Goal: Information Seeking & Learning: Check status

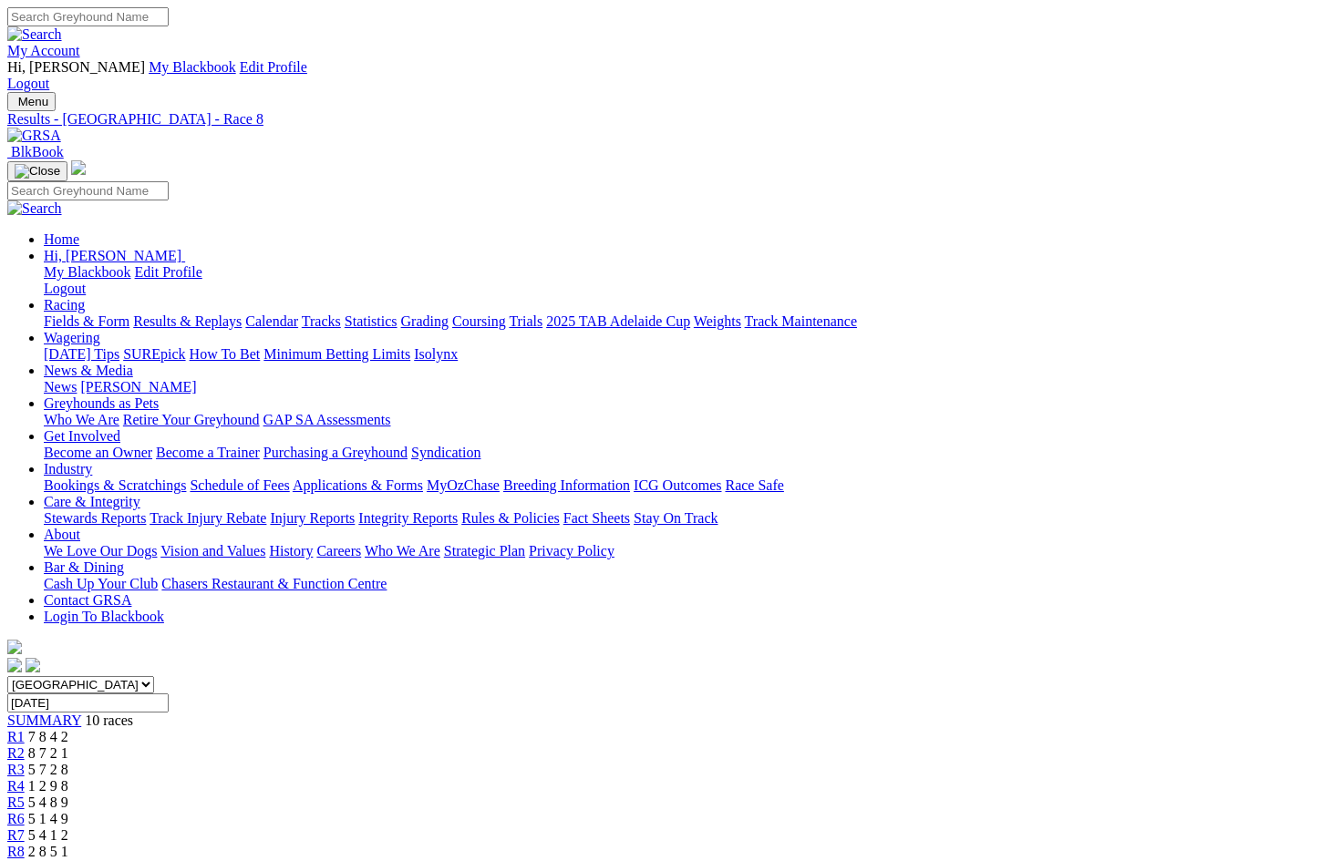
click at [681, 795] on div "R5 5 4 8 9" at bounding box center [665, 803] width 1317 height 16
click at [68, 811] on span "5 1 4 9" at bounding box center [48, 818] width 40 height 15
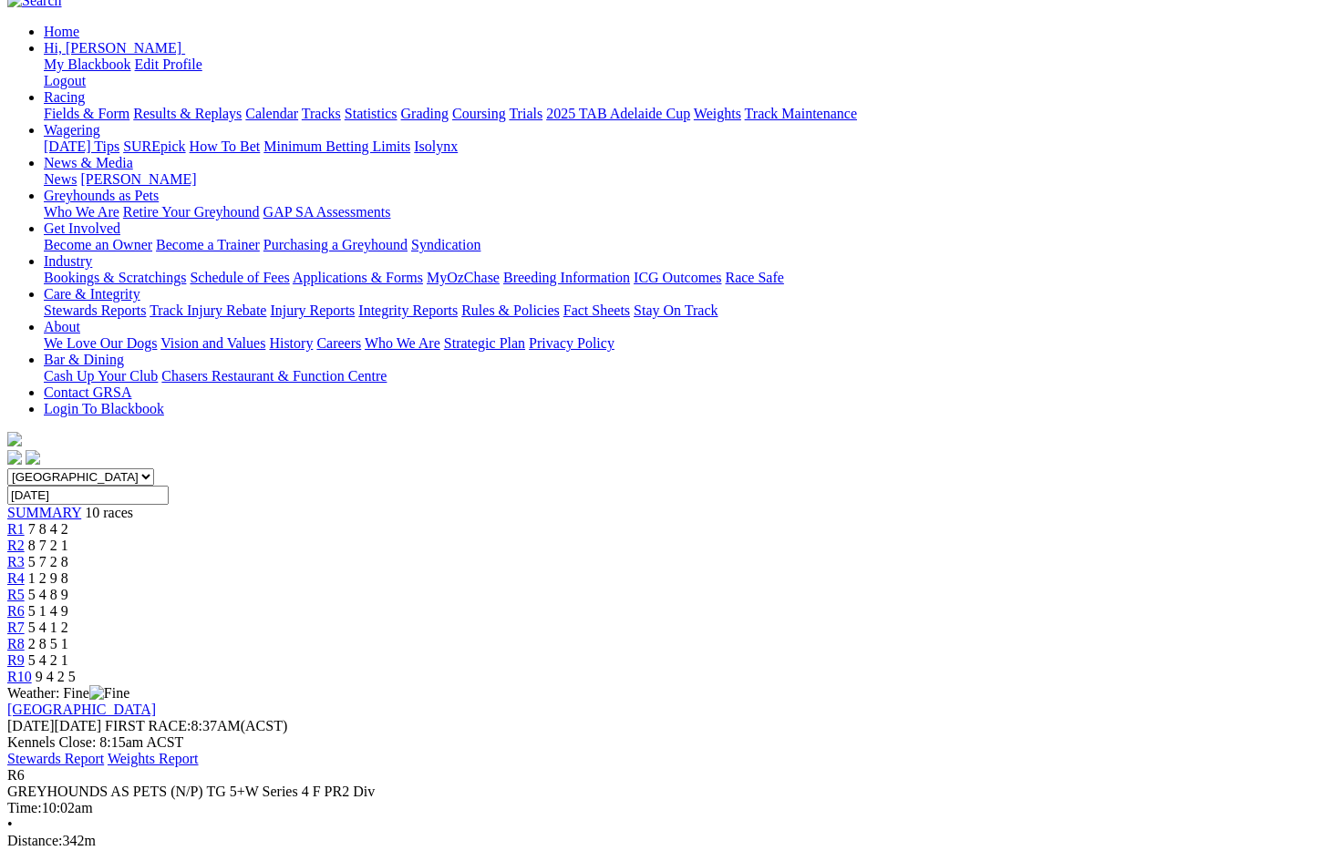
scroll to position [191, 0]
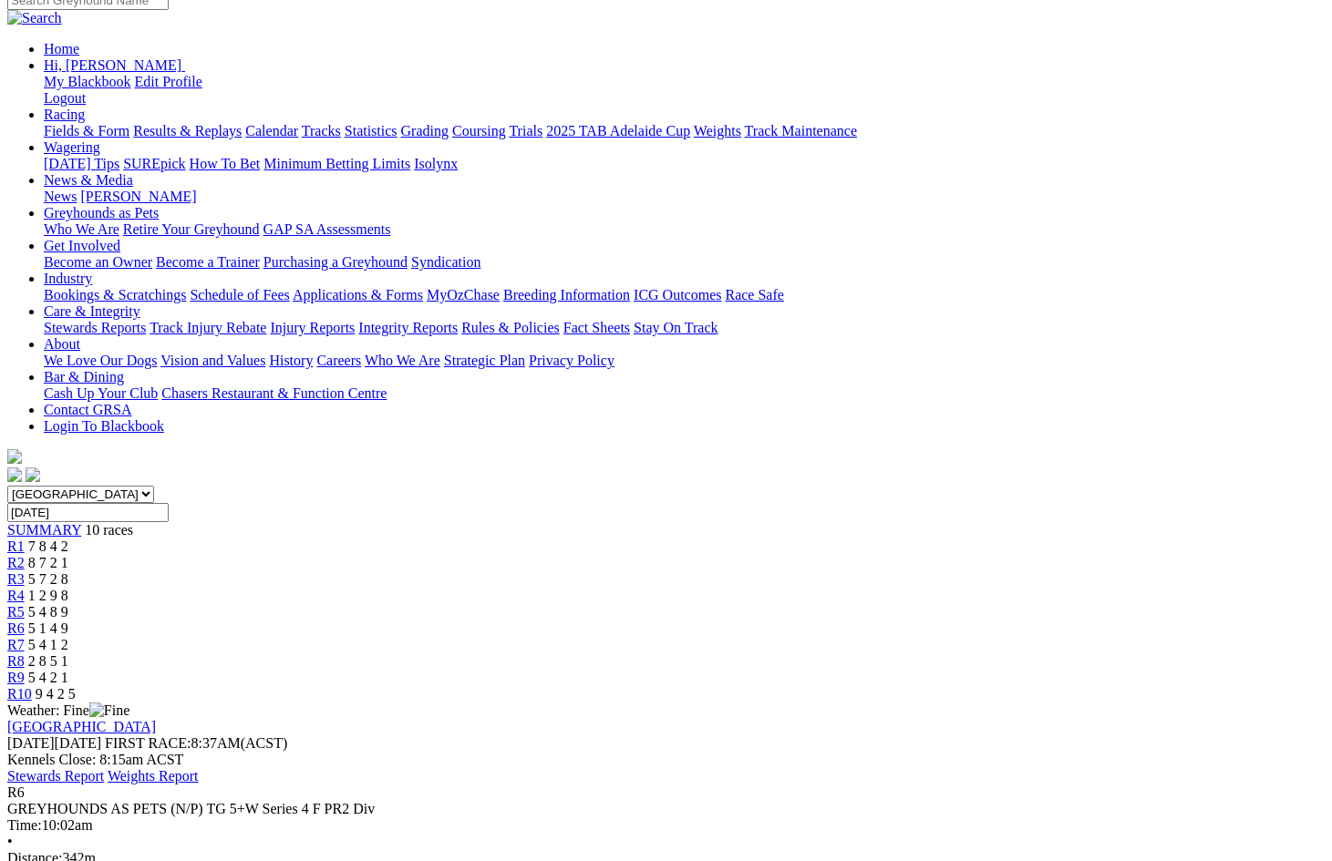
click at [985, 654] on div "R8 2 8 5 1" at bounding box center [665, 662] width 1317 height 16
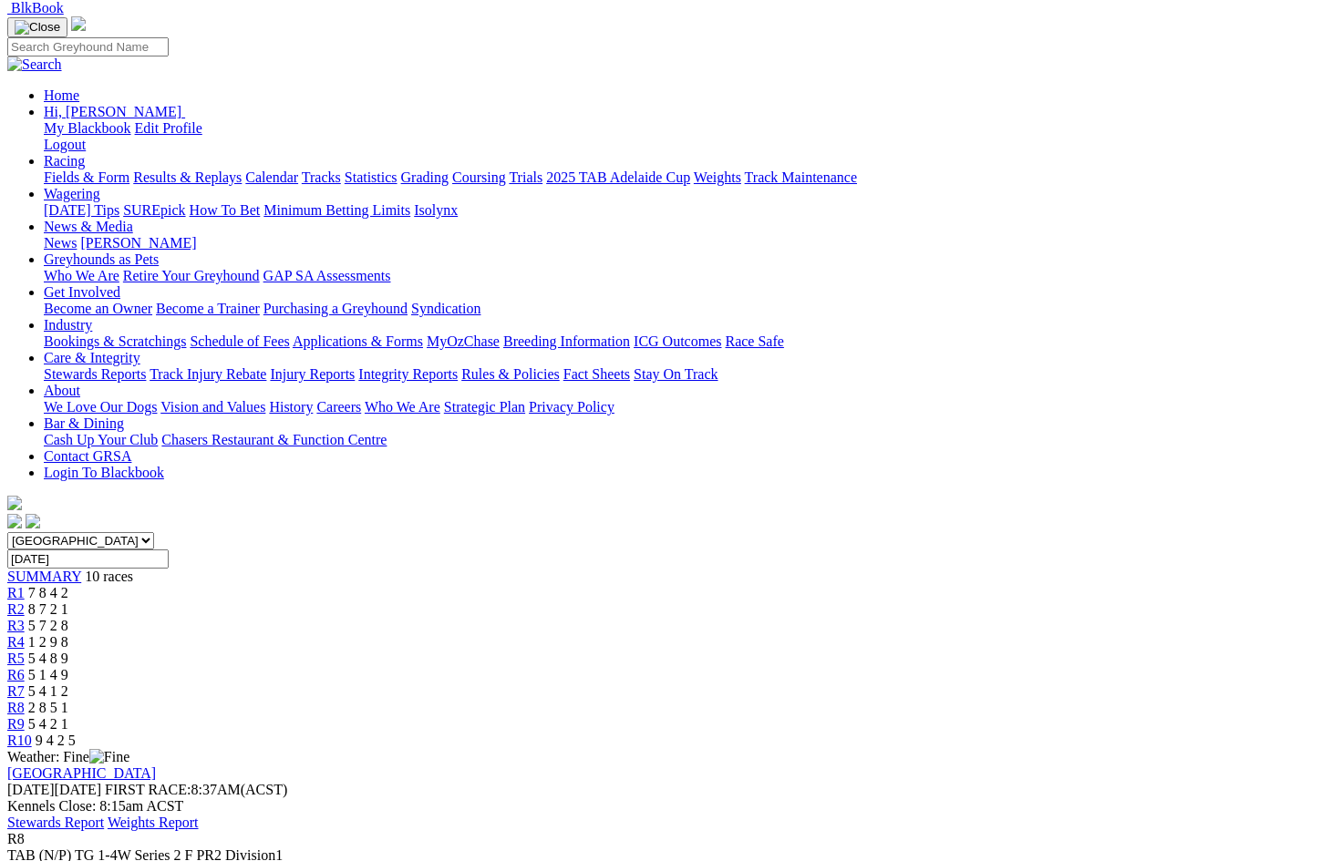
scroll to position [155, 0]
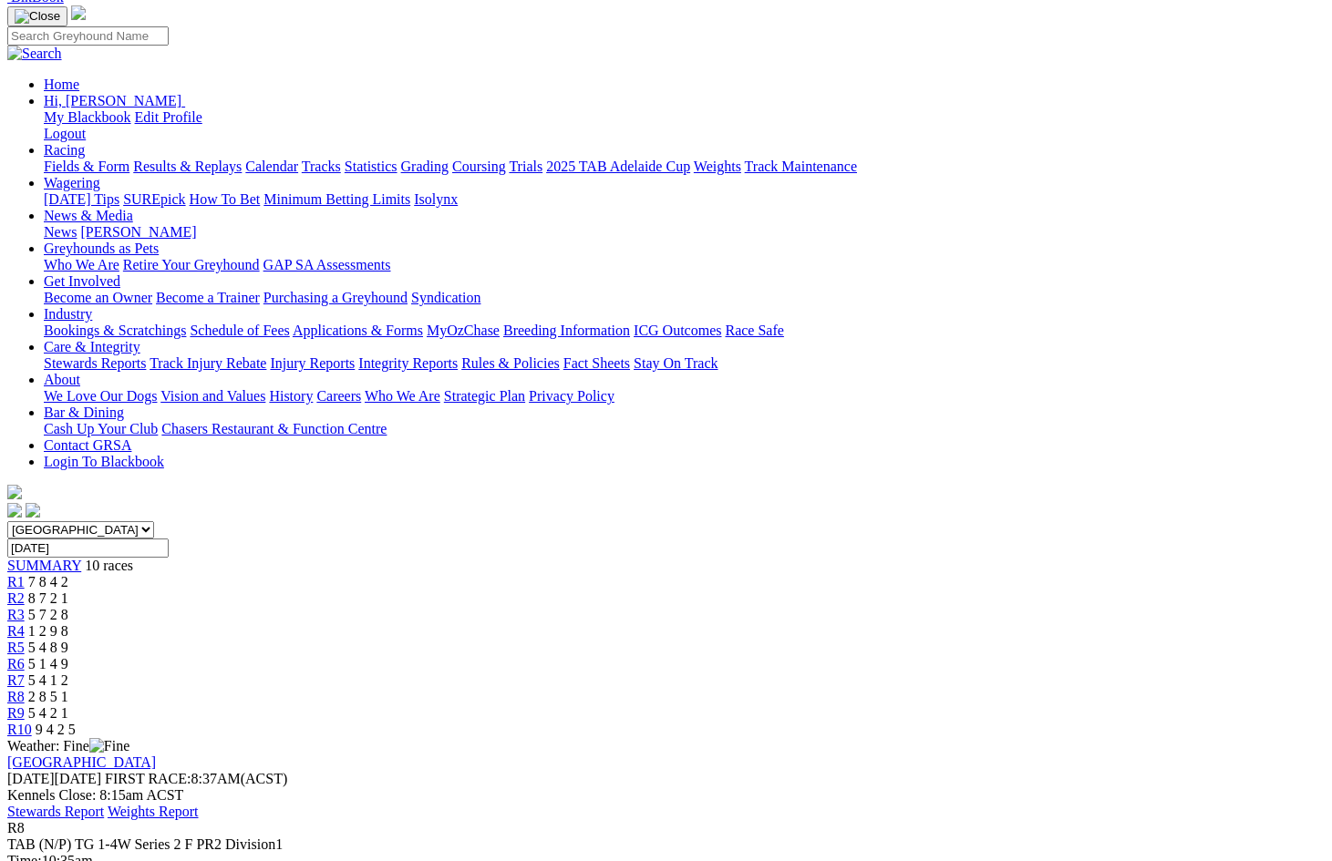
click at [25, 706] on span "R9" at bounding box center [15, 713] width 17 height 15
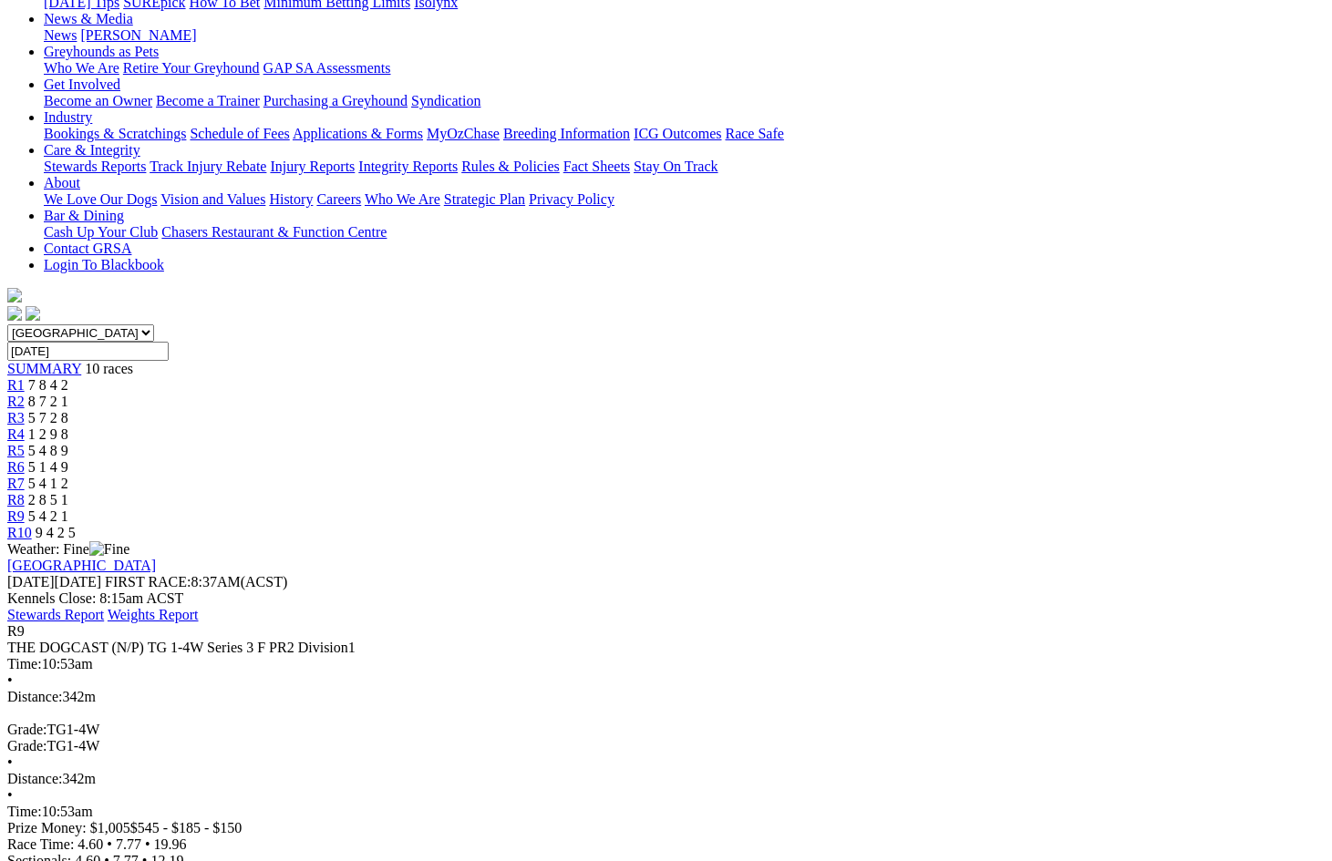
scroll to position [354, 0]
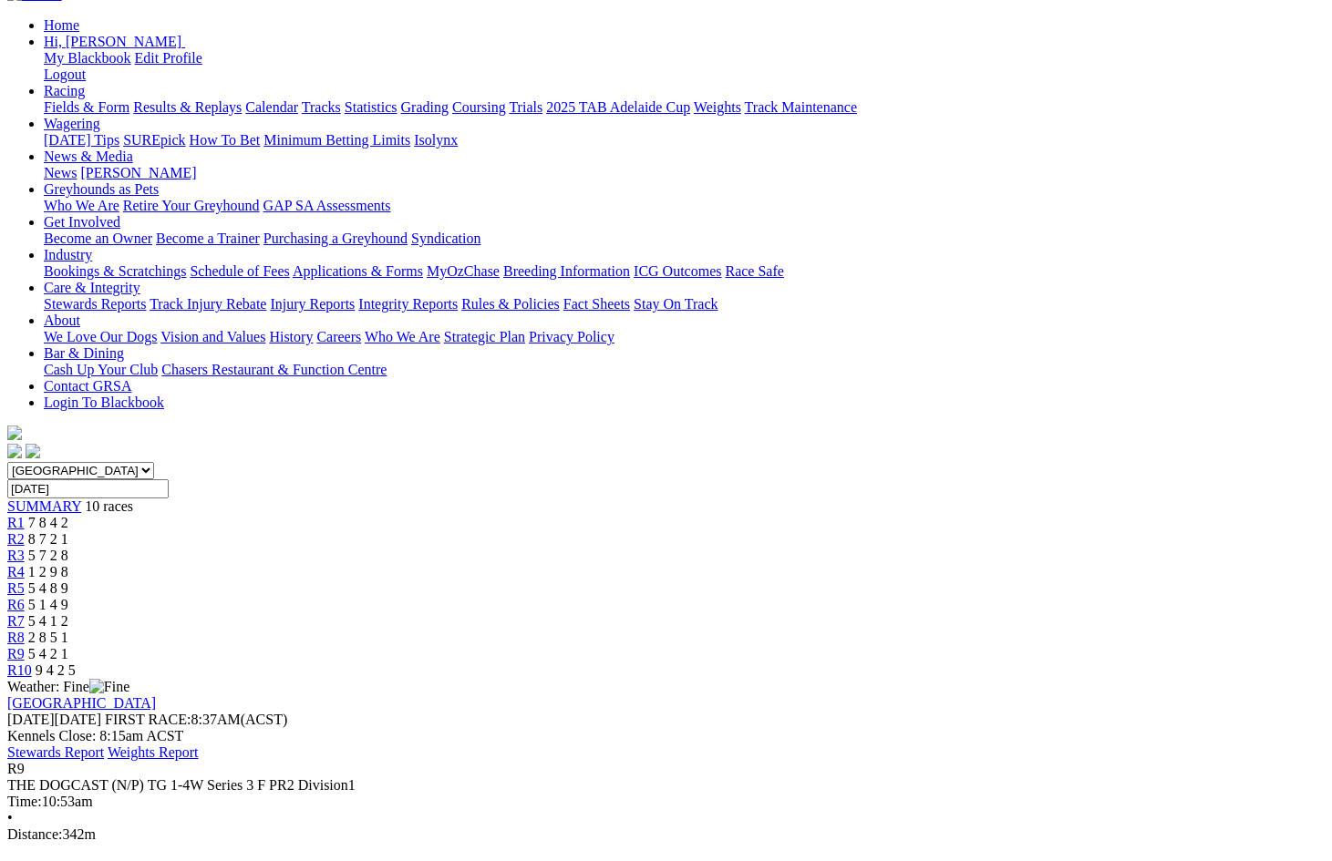
scroll to position [133, 0]
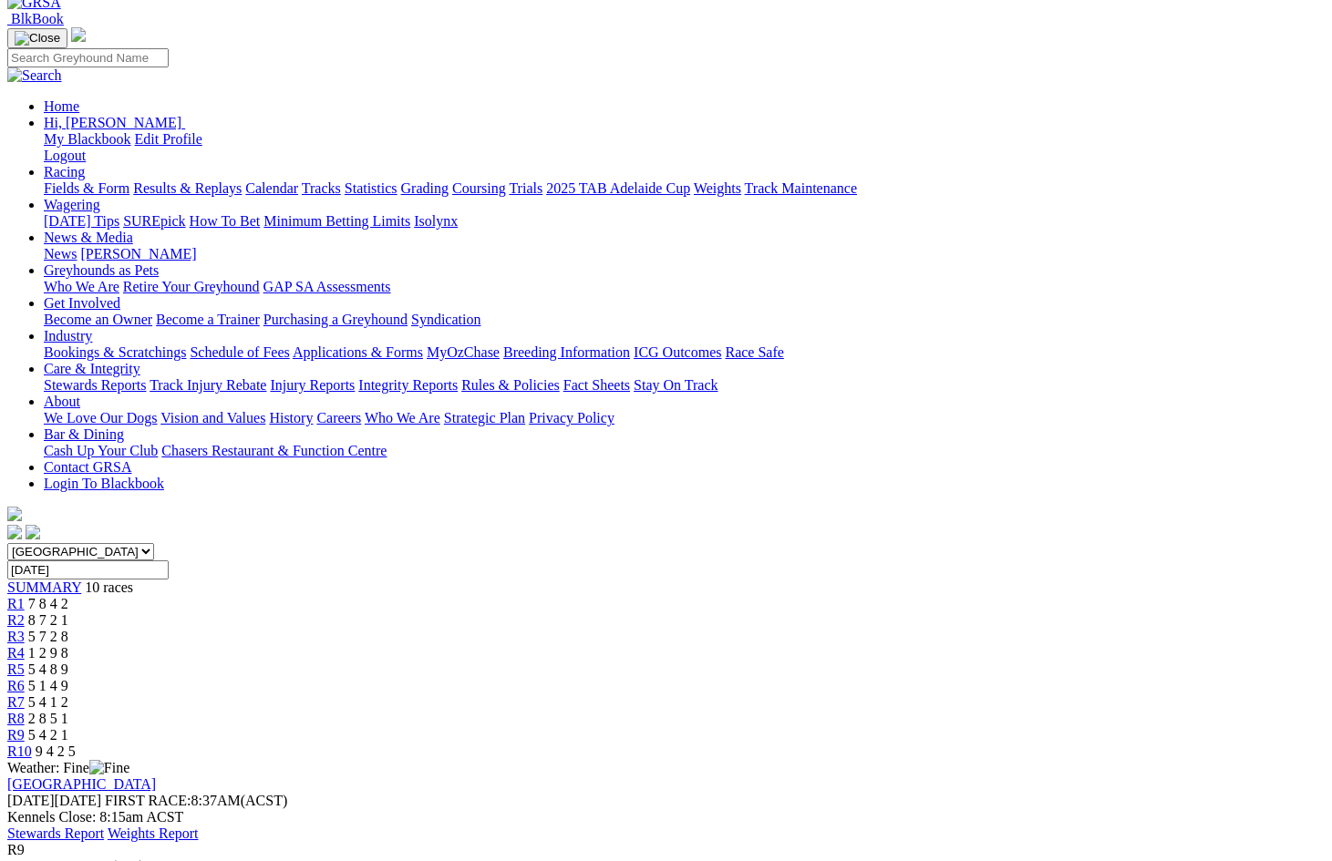
click at [982, 711] on div "R8 2 8 5 1" at bounding box center [665, 719] width 1317 height 16
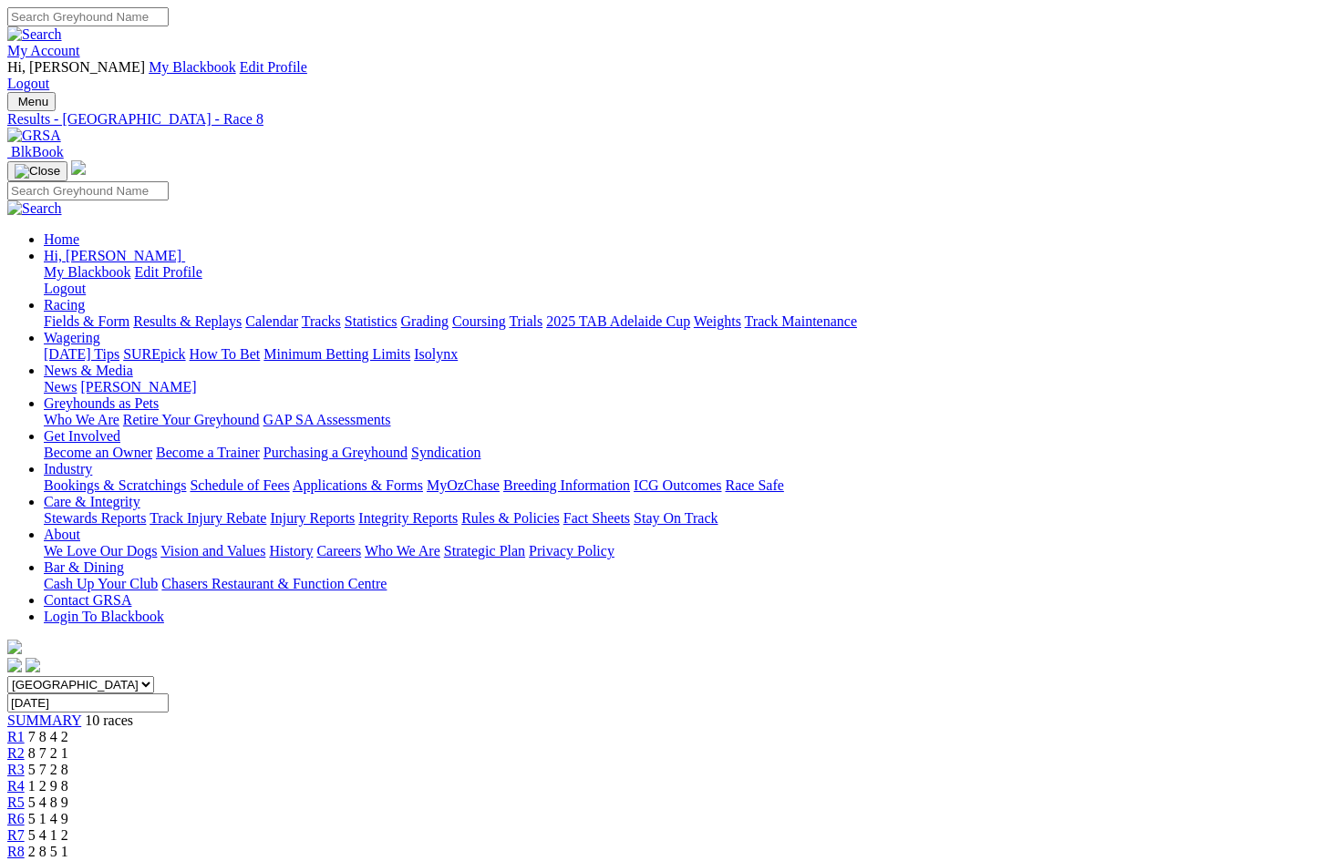
click at [25, 828] on span "R7" at bounding box center [15, 835] width 17 height 15
click at [68, 811] on span "5 1 4 9" at bounding box center [48, 818] width 40 height 15
click at [68, 795] on span "5 4 8 9" at bounding box center [48, 802] width 40 height 15
click at [68, 779] on span "1 2 9 8" at bounding box center [48, 786] width 40 height 15
click at [68, 762] on span "5 7 2 8" at bounding box center [48, 769] width 40 height 15
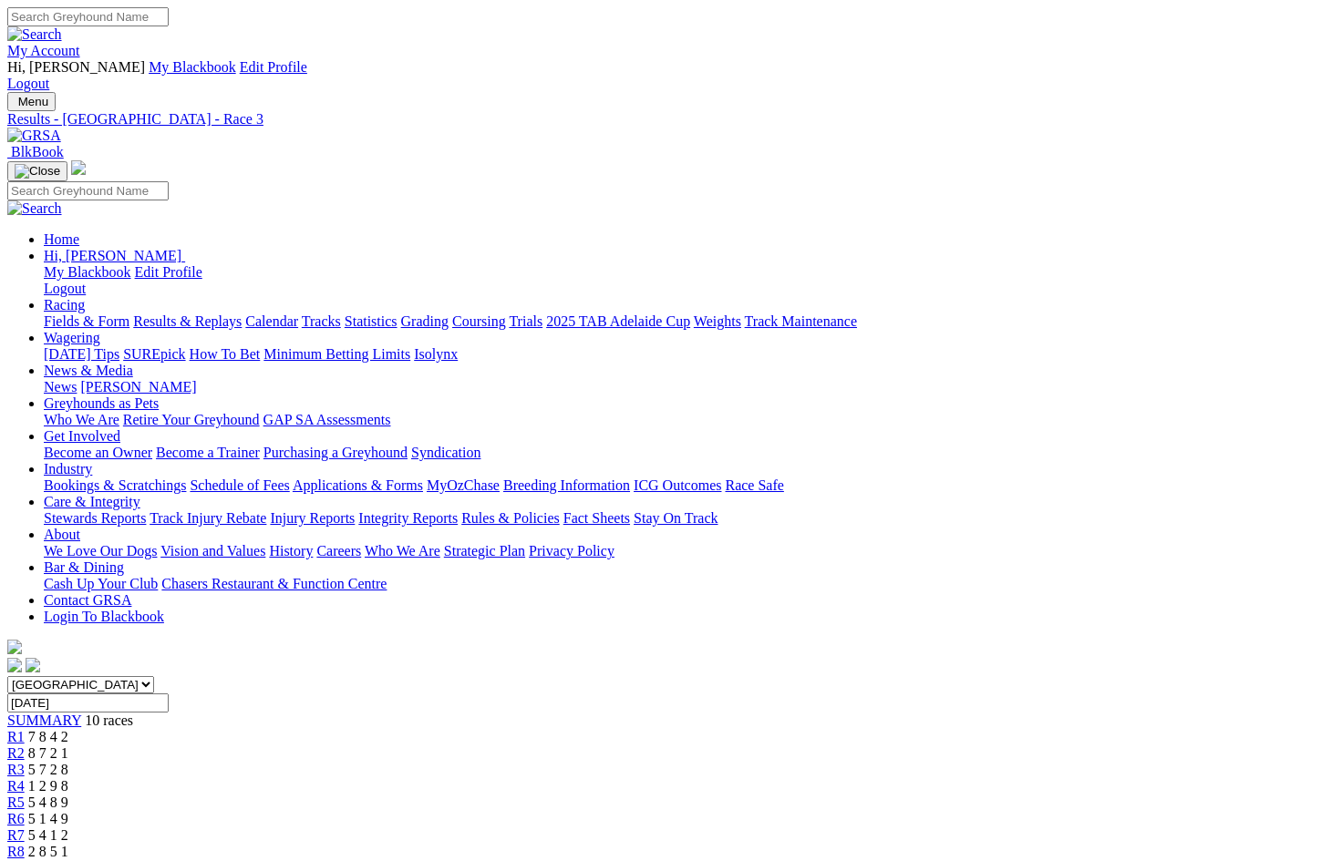
click at [68, 746] on span "8 7 2 1" at bounding box center [48, 753] width 40 height 15
click at [25, 729] on span "R1" at bounding box center [15, 736] width 17 height 15
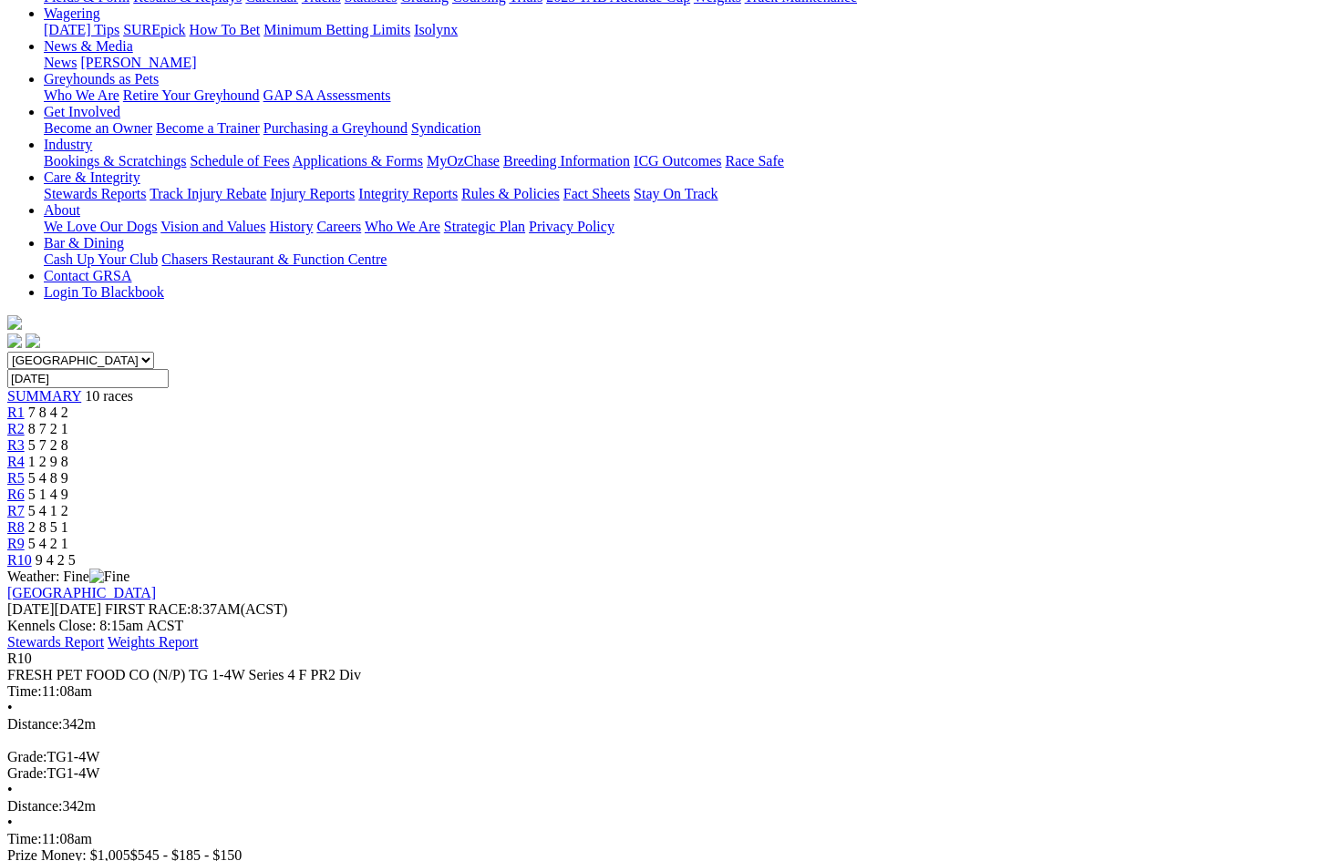
scroll to position [318, 0]
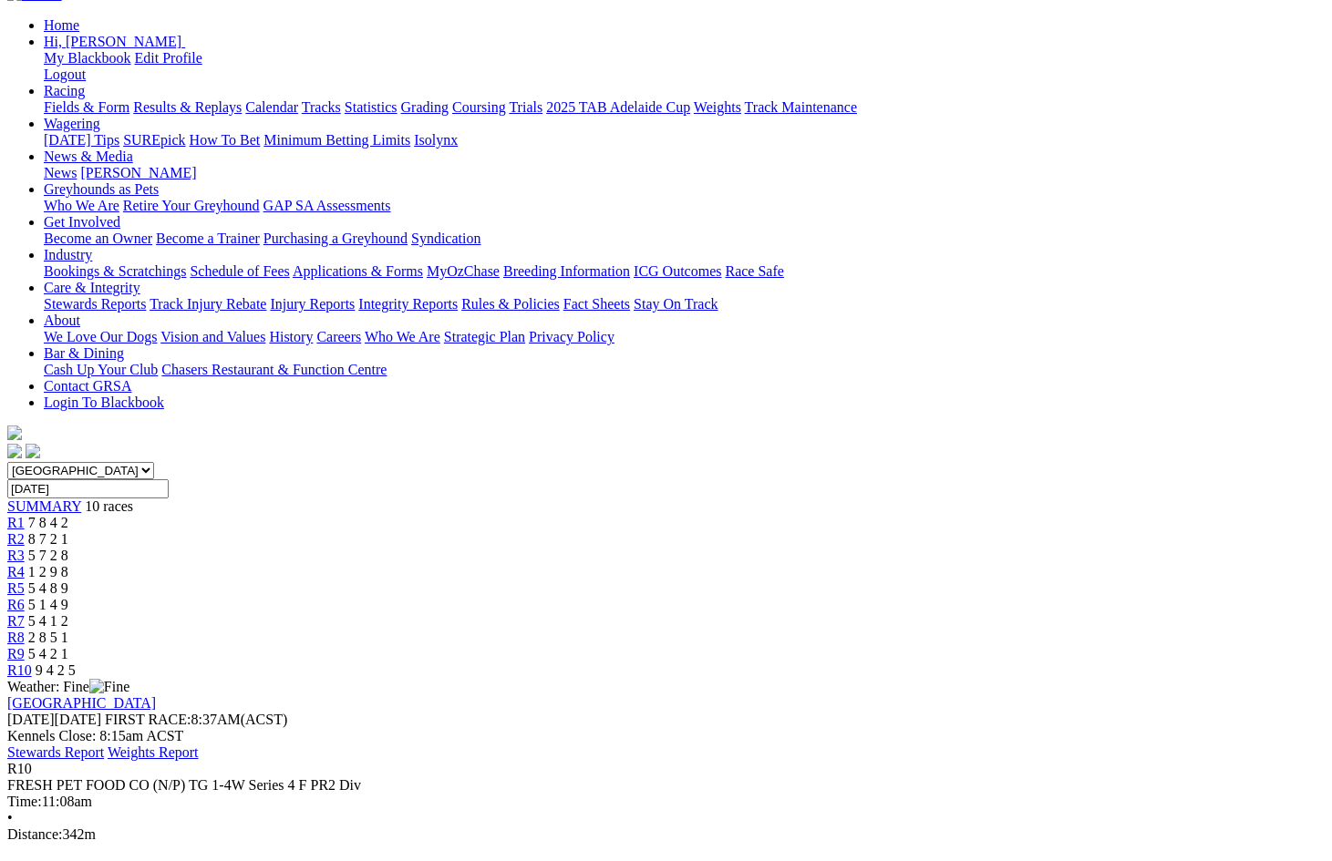
scroll to position [174, 0]
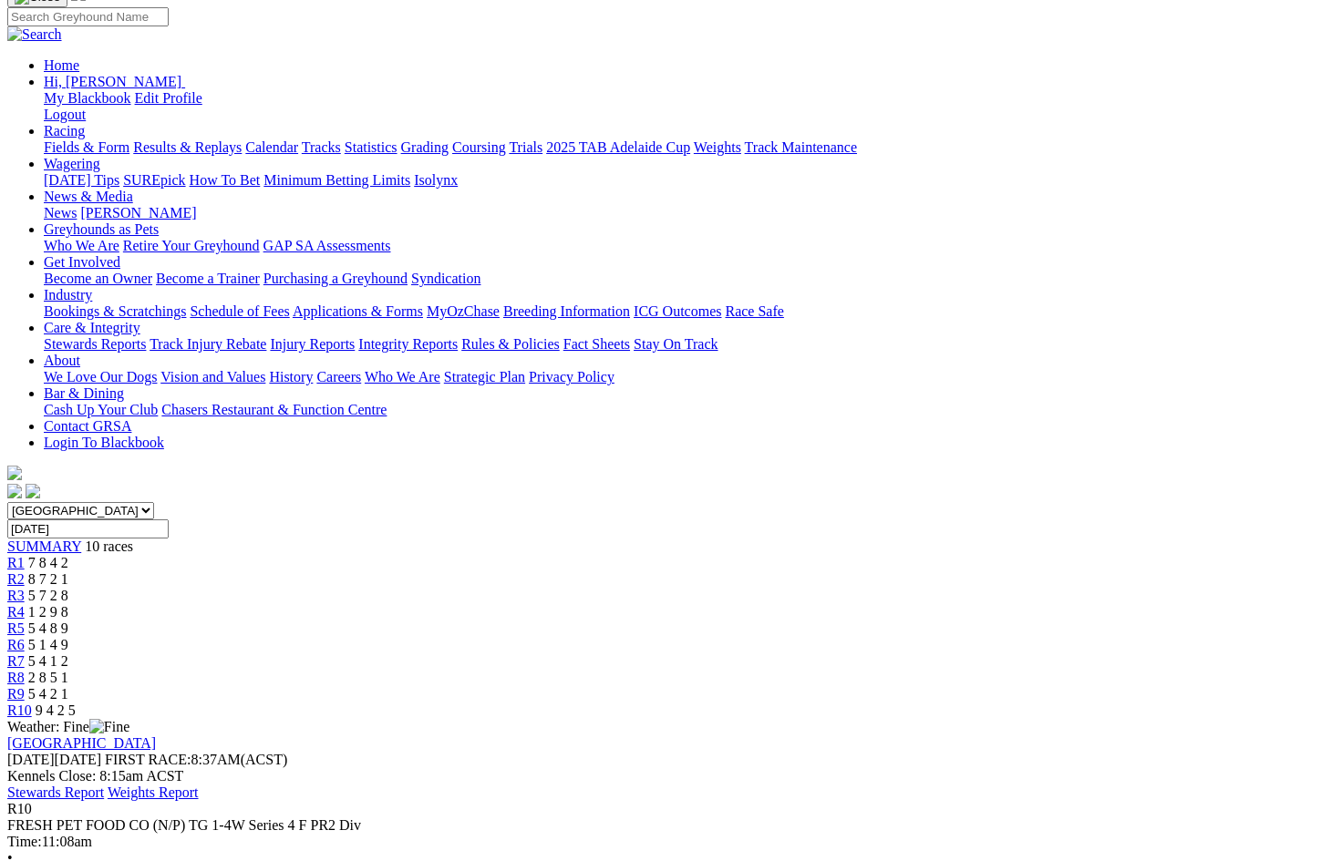
click at [68, 572] on span "8 7 2 1" at bounding box center [48, 579] width 40 height 15
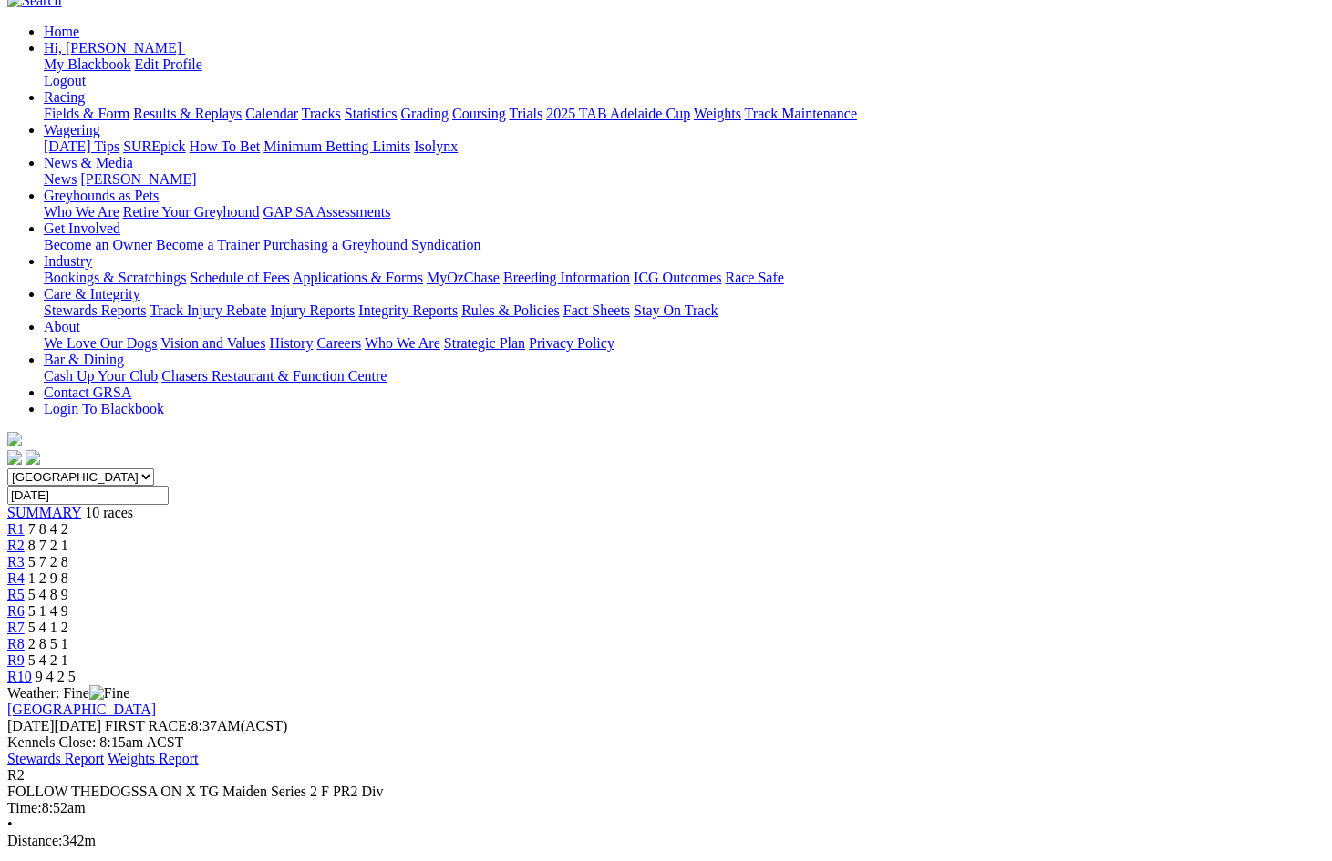
scroll to position [290, 0]
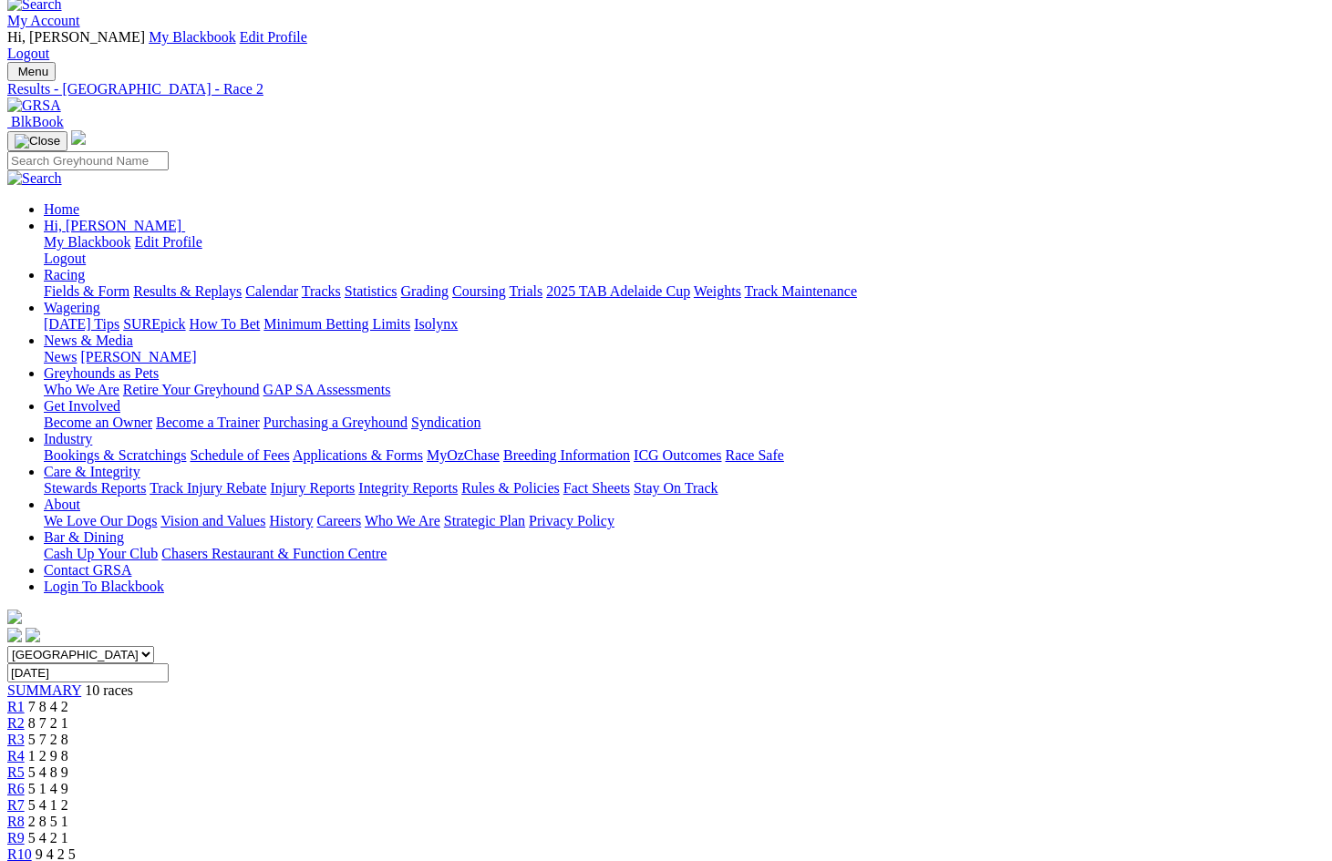
scroll to position [5, 0]
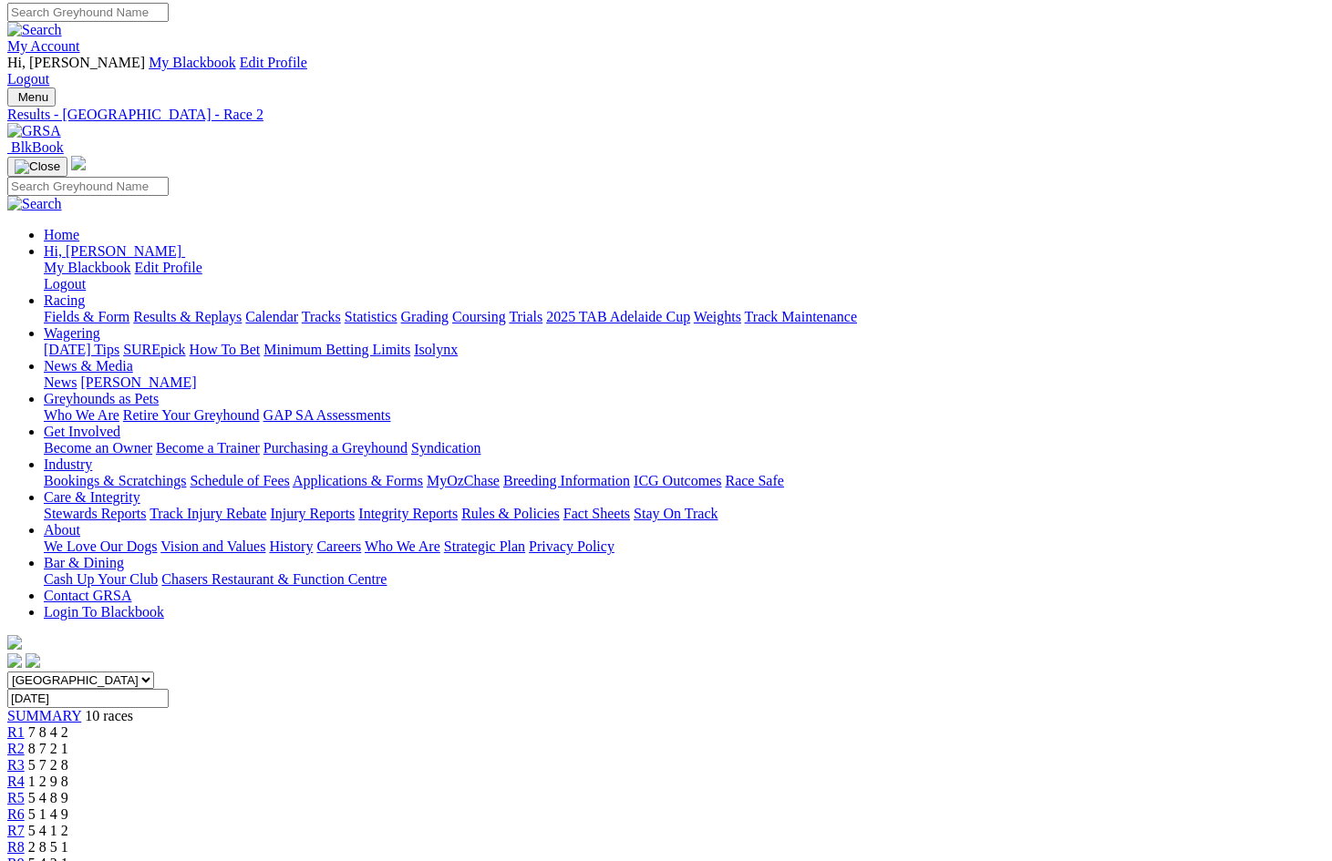
click at [25, 725] on link "R1" at bounding box center [15, 732] width 17 height 15
